Goal: Task Accomplishment & Management: Manage account settings

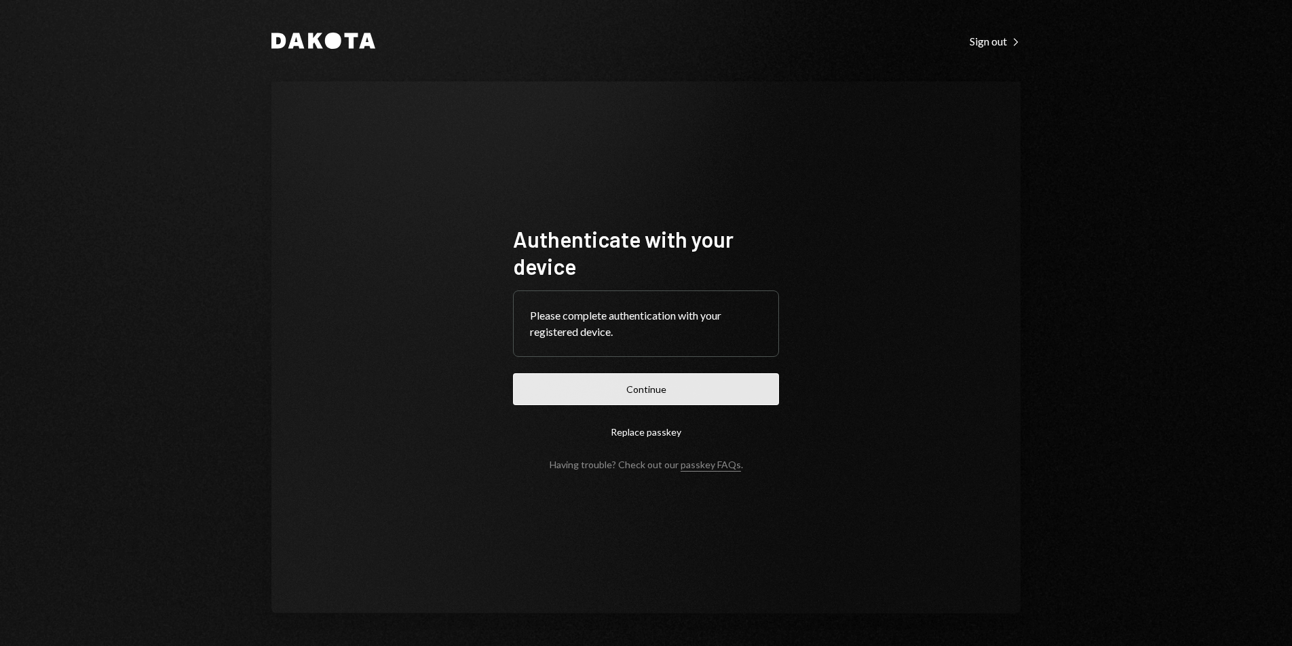
click at [668, 400] on button "Continue" at bounding box center [646, 389] width 266 height 32
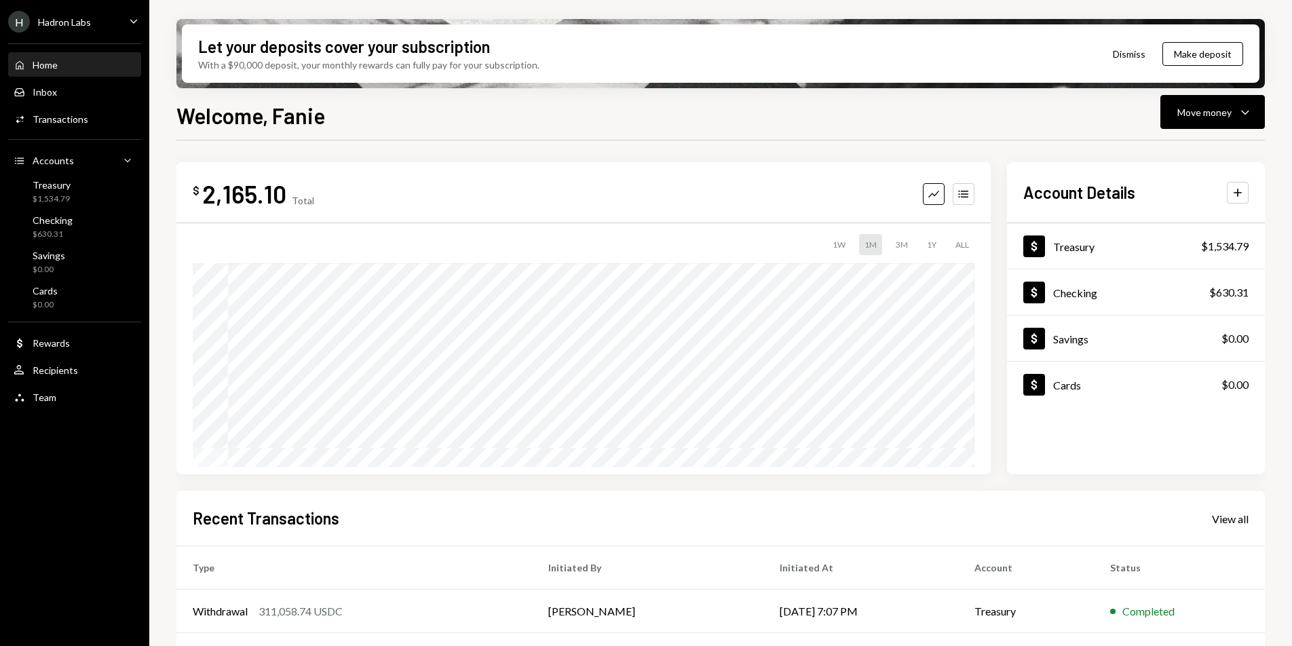
click at [111, 23] on div "H Hadron Labs Caret Down" at bounding box center [74, 22] width 149 height 22
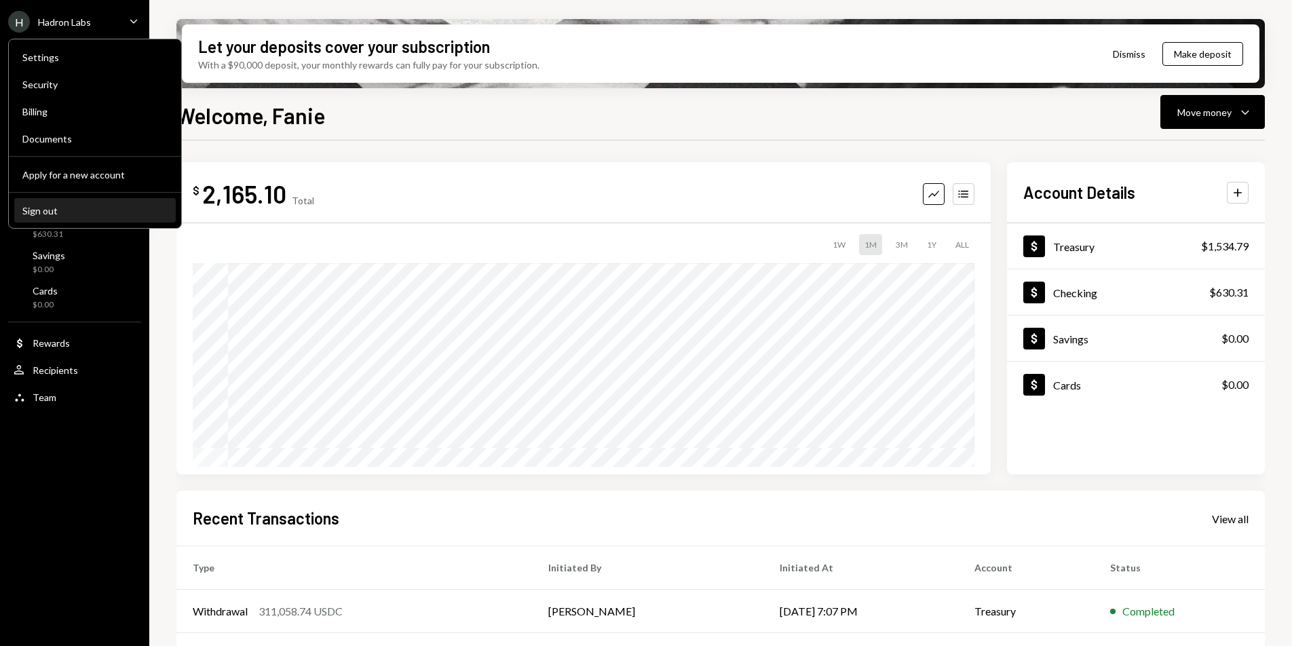
click at [72, 205] on div "Sign out" at bounding box center [94, 211] width 145 height 12
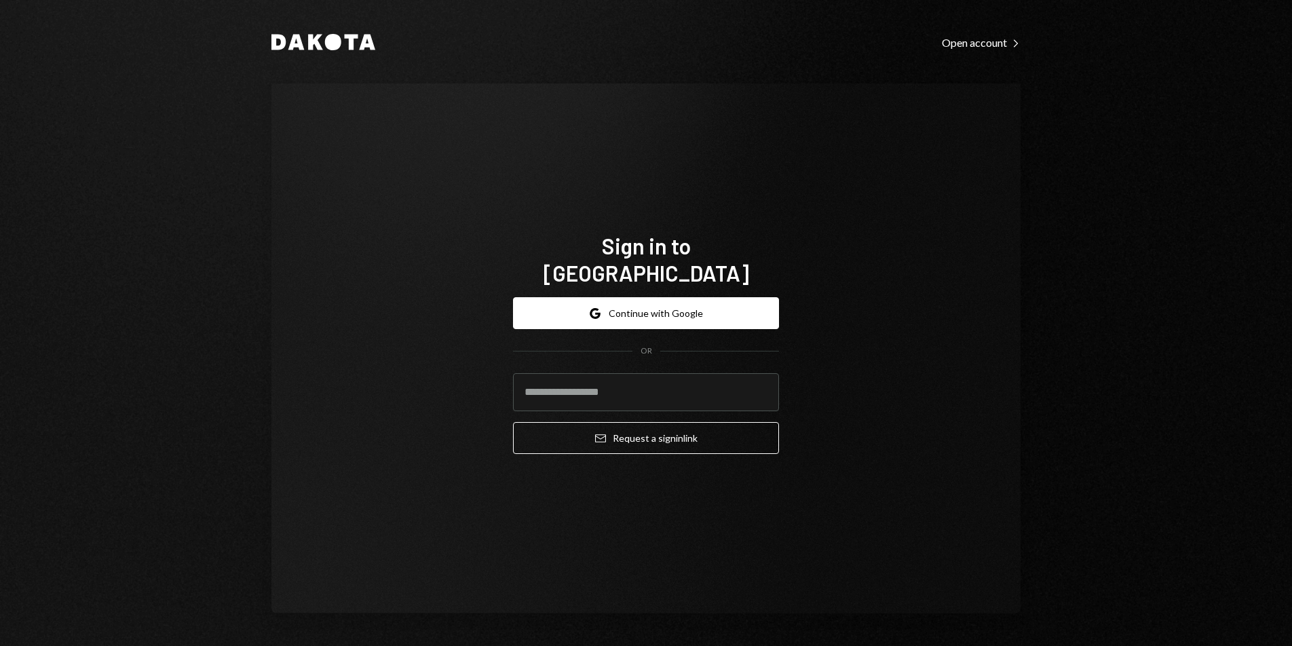
click at [625, 315] on form "Google Continue with Google OR Email Request a sign in link" at bounding box center [646, 375] width 266 height 157
click at [627, 303] on button "Google Continue with Google" at bounding box center [646, 313] width 266 height 32
